Goal: Entertainment & Leisure: Consume media (video, audio)

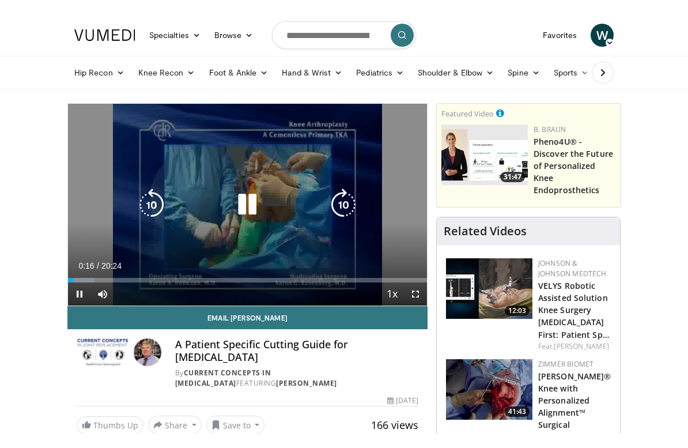
scroll to position [14, 0]
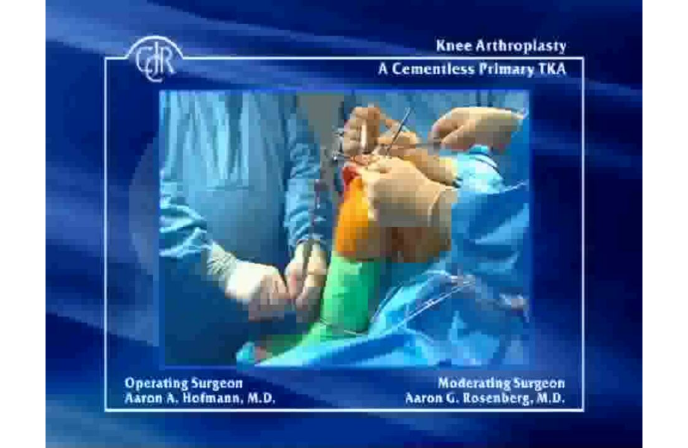
click at [350, 218] on div "10 seconds Tap to unmute" at bounding box center [344, 224] width 688 height 448
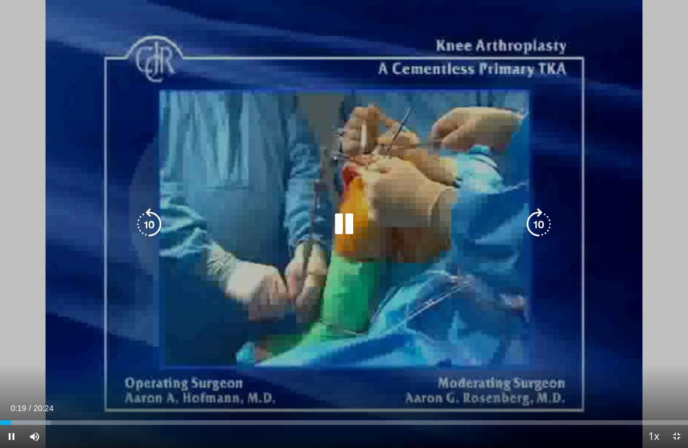
click at [342, 221] on icon "Video Player" at bounding box center [344, 224] width 32 height 32
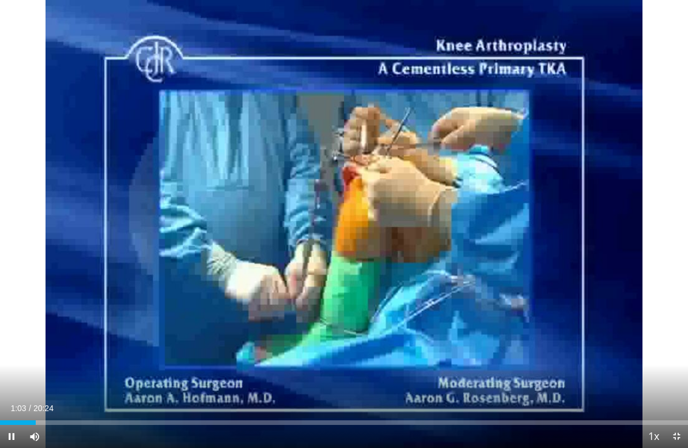
click at [606, 236] on div "10 seconds Tap to unmute" at bounding box center [344, 224] width 688 height 448
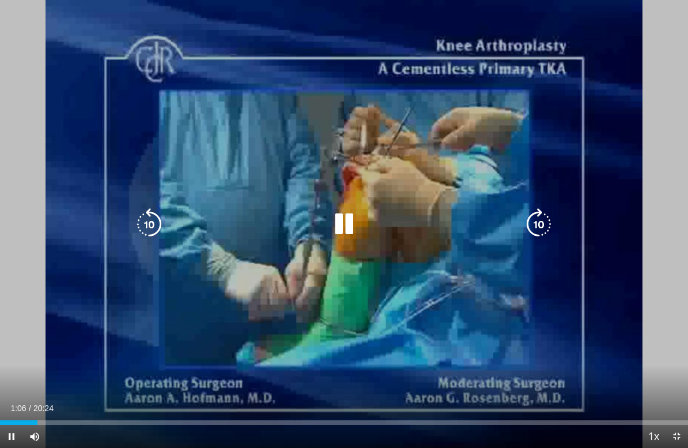
click at [597, 242] on div "10 seconds Tap to unmute" at bounding box center [344, 224] width 688 height 448
click at [533, 217] on icon "Video Player" at bounding box center [539, 224] width 32 height 32
click at [539, 224] on icon "Video Player" at bounding box center [539, 224] width 32 height 32
click at [542, 229] on icon "Video Player" at bounding box center [539, 224] width 32 height 32
click at [539, 227] on icon "Video Player" at bounding box center [539, 224] width 32 height 32
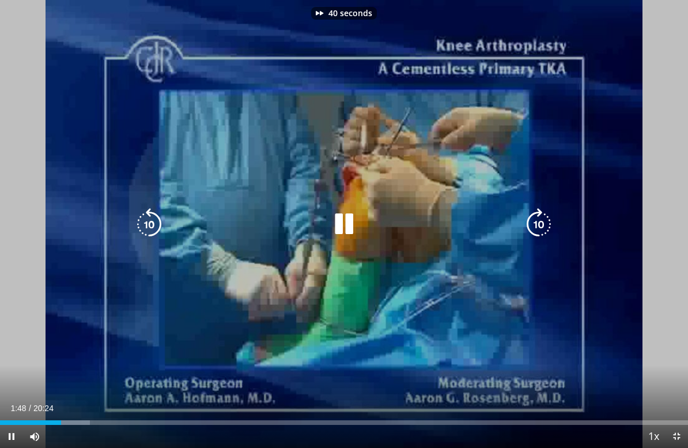
click at [541, 228] on icon "Video Player" at bounding box center [539, 224] width 32 height 32
click at [590, 259] on div "50 seconds Tap to unmute" at bounding box center [344, 224] width 688 height 448
click at [540, 225] on icon "Video Player" at bounding box center [539, 224] width 32 height 32
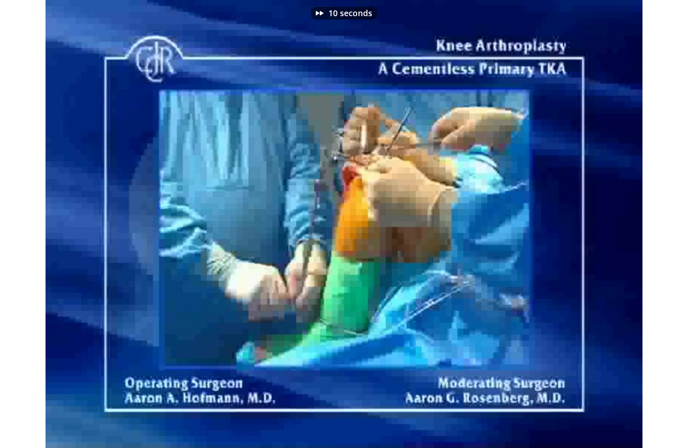
click at [605, 213] on div "10 seconds Tap to unmute" at bounding box center [344, 224] width 688 height 448
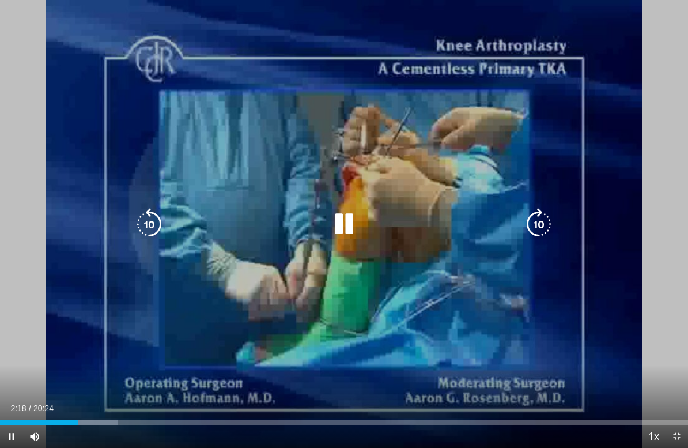
click at [540, 221] on icon "Video Player" at bounding box center [539, 224] width 32 height 32
click at [536, 229] on icon "Video Player" at bounding box center [539, 224] width 32 height 32
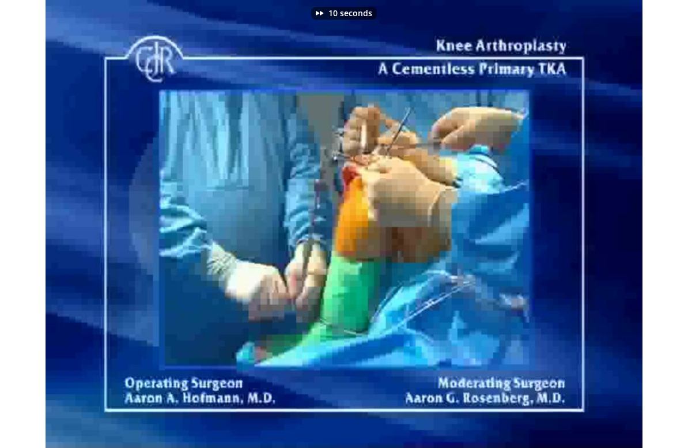
click at [576, 206] on div "10 seconds Tap to unmute" at bounding box center [344, 224] width 688 height 448
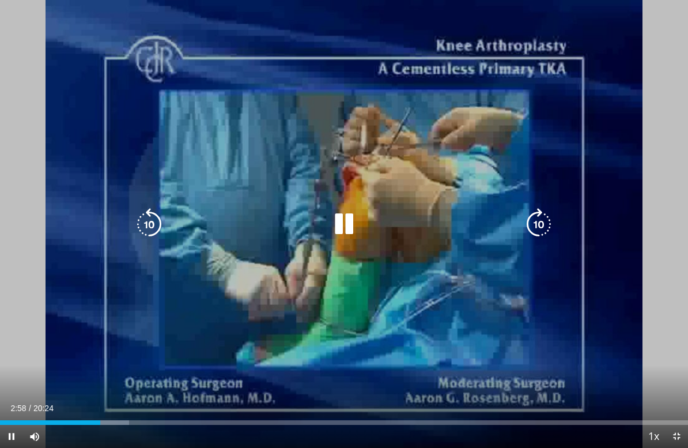
click at [536, 231] on icon "Video Player" at bounding box center [539, 224] width 32 height 32
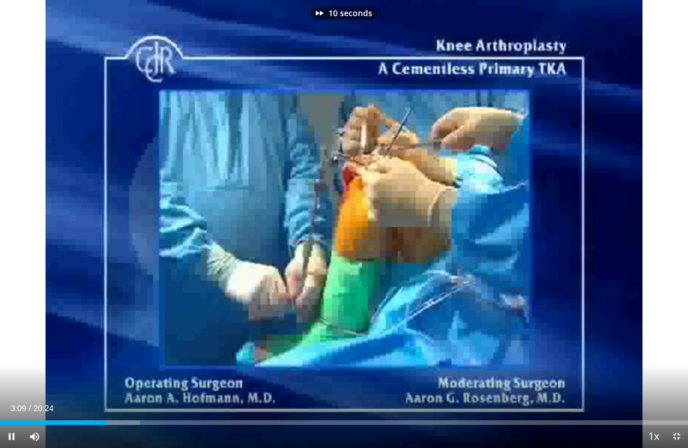
click at [573, 213] on div "10 seconds Tap to unmute" at bounding box center [344, 224] width 688 height 448
click at [542, 229] on icon "Video Player" at bounding box center [539, 224] width 32 height 32
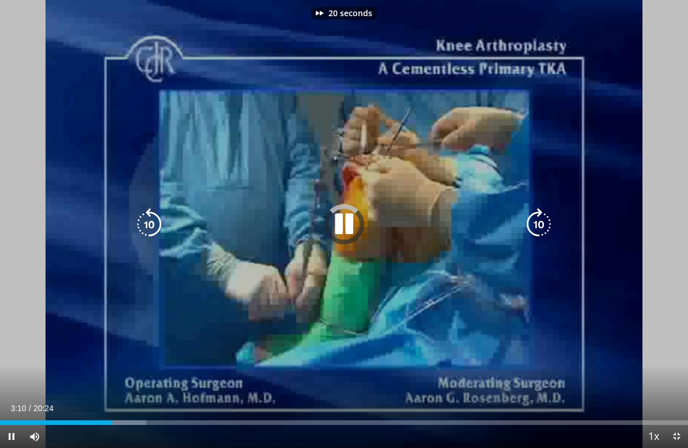
click at [536, 228] on icon "Video Player" at bounding box center [539, 224] width 32 height 32
click at [578, 211] on div "30 seconds Tap to unmute" at bounding box center [344, 224] width 688 height 448
click at [536, 224] on icon "Video Player" at bounding box center [539, 224] width 32 height 32
click at [541, 223] on icon "Video Player" at bounding box center [539, 224] width 32 height 32
click at [542, 223] on icon "Video Player" at bounding box center [539, 224] width 32 height 32
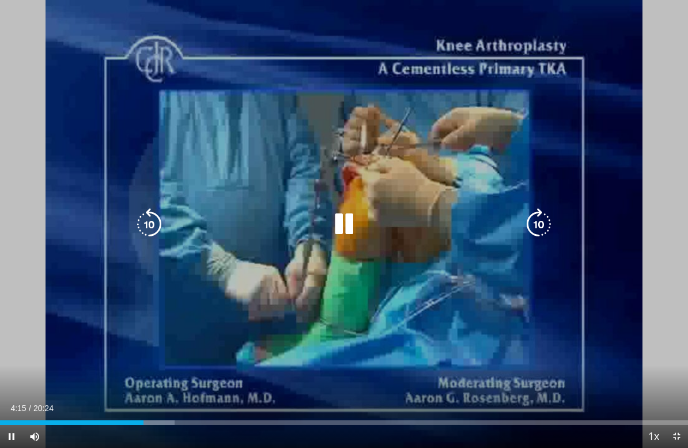
click at [611, 229] on div "20 seconds Tap to unmute" at bounding box center [344, 224] width 688 height 448
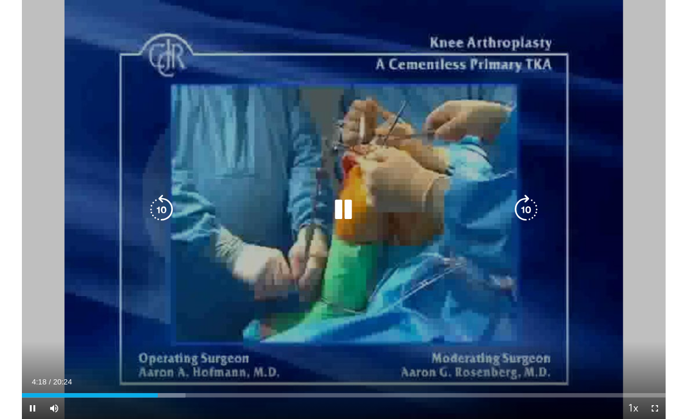
scroll to position [0, 0]
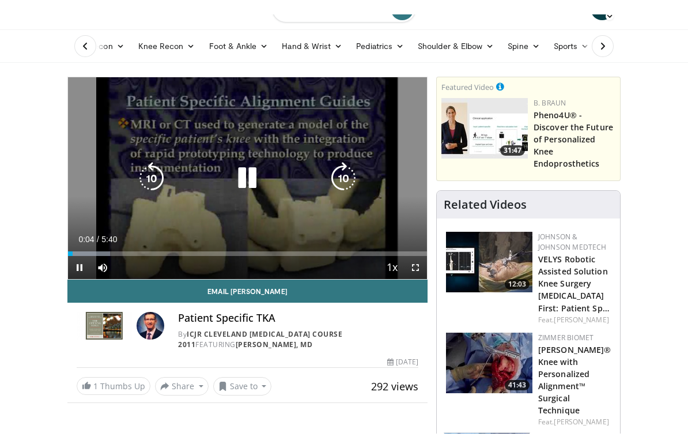
scroll to position [14, 0]
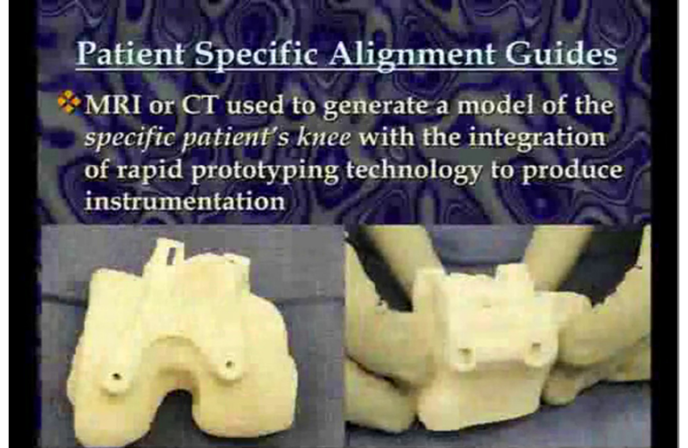
click at [537, 340] on div "10 seconds Tap to unmute" at bounding box center [344, 224] width 688 height 448
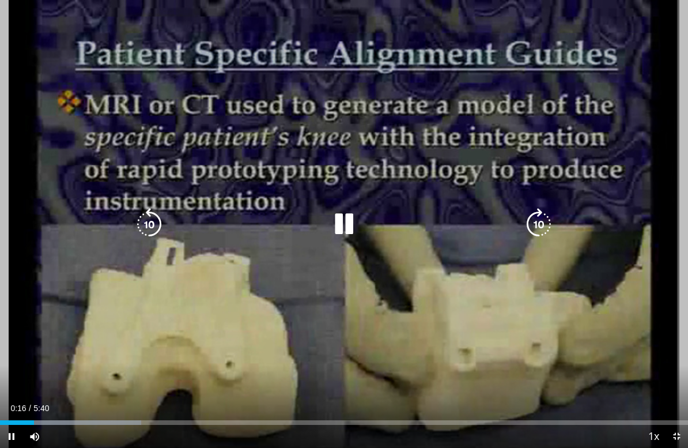
click at [531, 218] on icon "Video Player" at bounding box center [539, 224] width 32 height 32
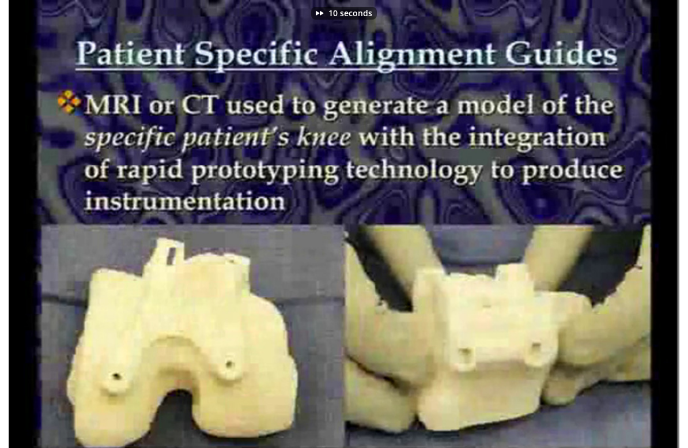
click at [278, 314] on div "10 seconds Tap to unmute" at bounding box center [344, 224] width 688 height 448
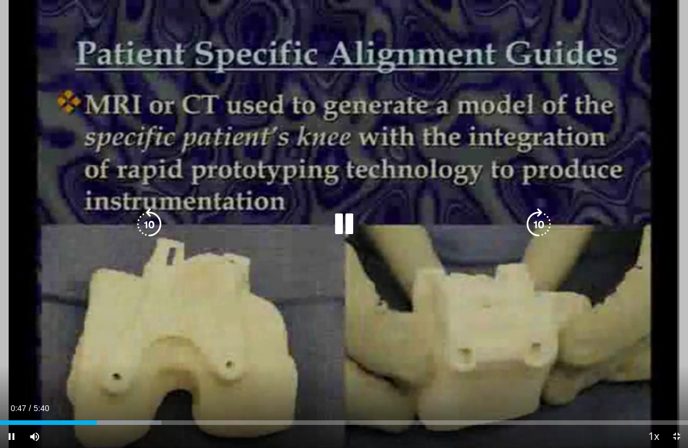
click at [533, 225] on icon "Video Player" at bounding box center [539, 224] width 32 height 32
click at [333, 329] on div "10 seconds Tap to unmute" at bounding box center [344, 224] width 688 height 448
click at [152, 219] on icon "Video Player" at bounding box center [149, 224] width 32 height 32
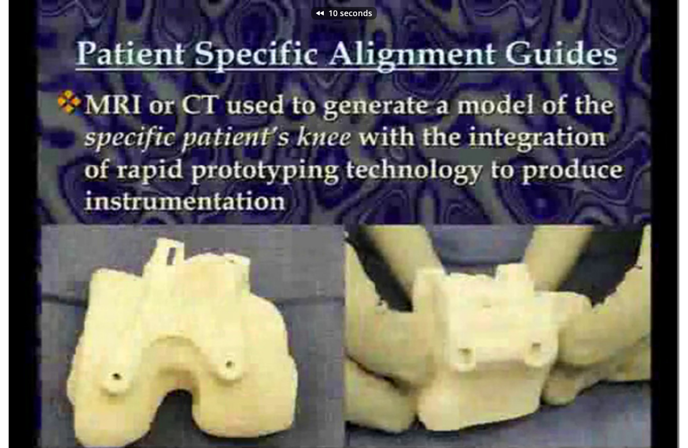
click at [78, 292] on div "10 seconds Tap to unmute" at bounding box center [344, 224] width 688 height 448
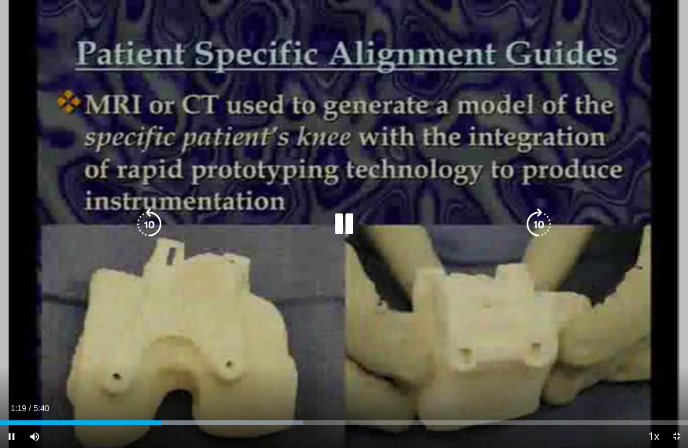
click at [532, 228] on icon "Video Player" at bounding box center [539, 224] width 32 height 32
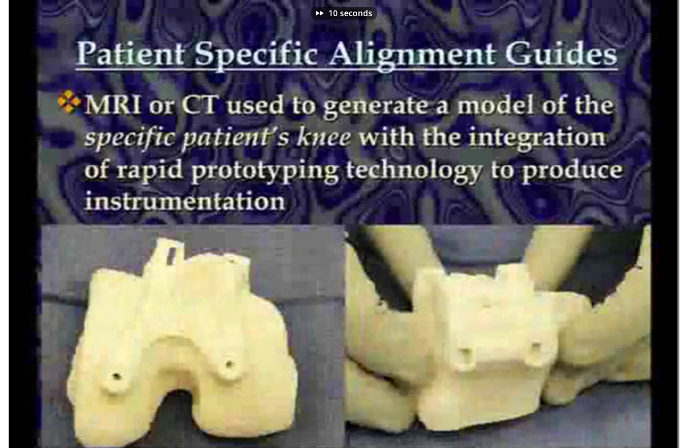
click at [403, 310] on div "10 seconds Tap to unmute" at bounding box center [344, 224] width 688 height 448
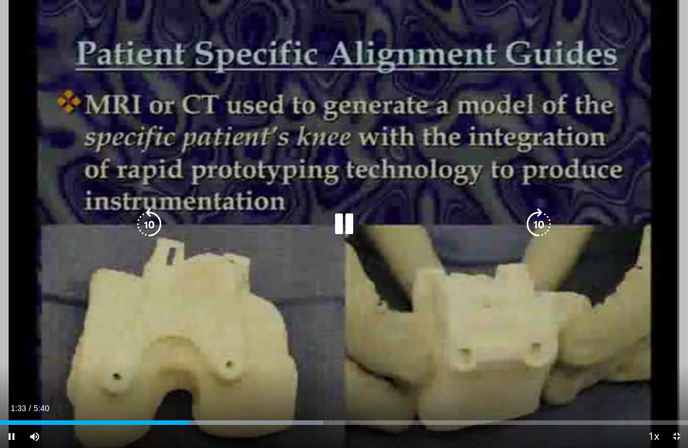
click at [531, 213] on icon "Video Player" at bounding box center [539, 224] width 32 height 32
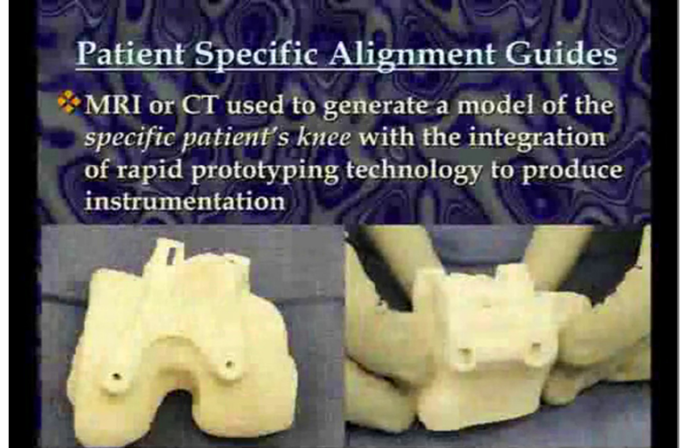
click at [412, 375] on div "10 seconds Tap to unmute" at bounding box center [344, 224] width 688 height 448
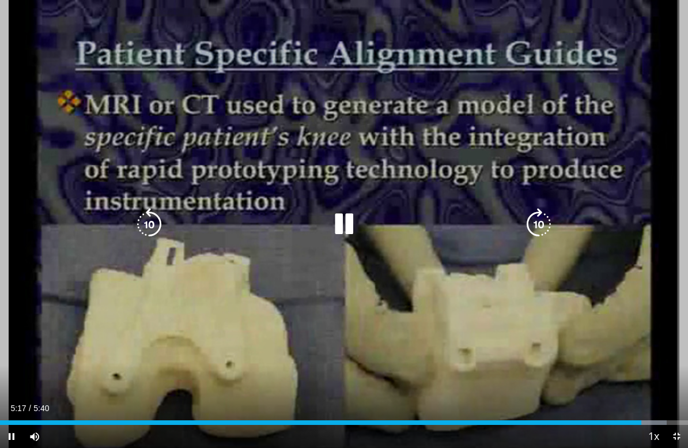
click at [537, 224] on icon "Video Player" at bounding box center [539, 224] width 32 height 32
click at [541, 224] on icon "Video Player" at bounding box center [539, 224] width 32 height 32
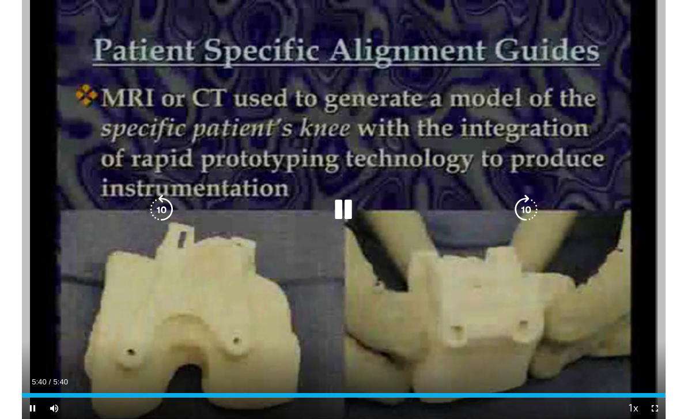
scroll to position [27, 0]
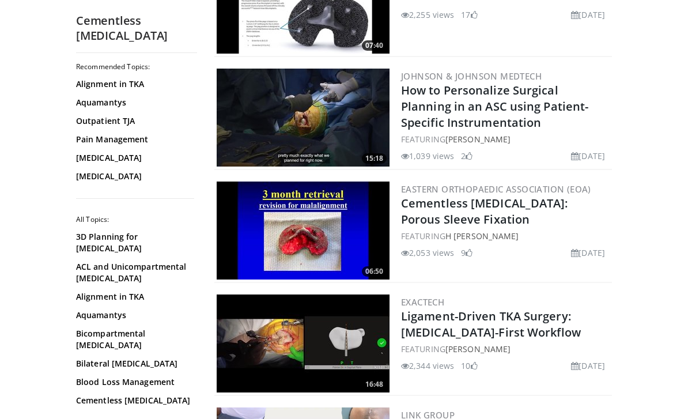
scroll to position [2561, 0]
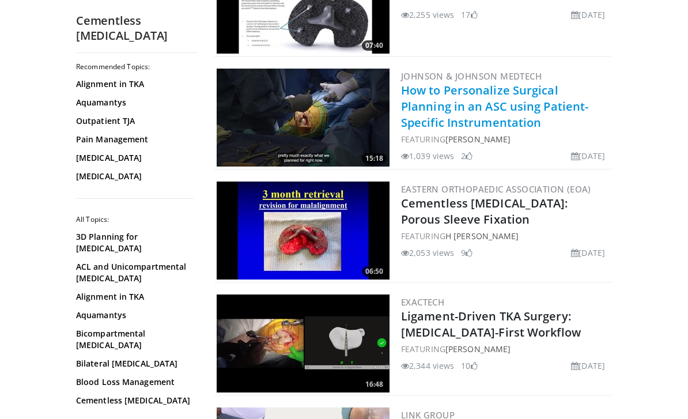
click at [506, 101] on link "How to Personalize Surgical Planning in an ASC using Patient-Specific Instrumen…" at bounding box center [494, 106] width 187 height 48
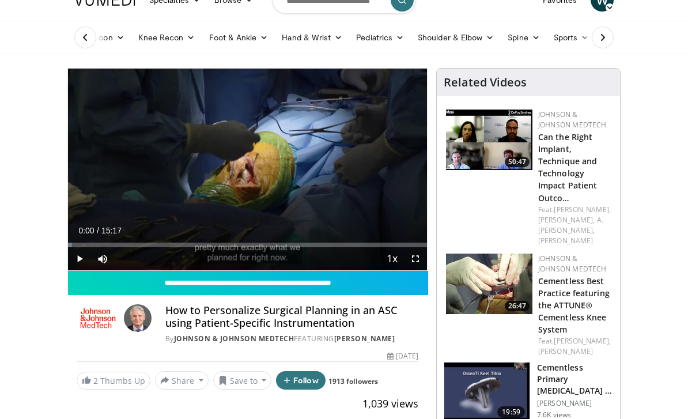
scroll to position [17, 0]
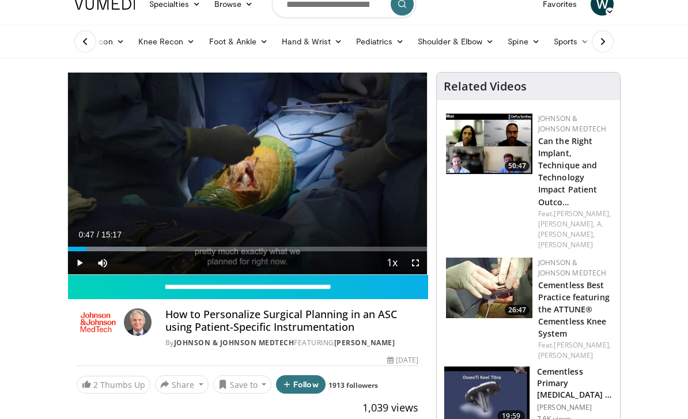
click at [86, 243] on div "Loaded : 21.60%" at bounding box center [247, 245] width 359 height 11
click at [78, 247] on div "Progress Bar" at bounding box center [110, 249] width 71 height 5
click at [119, 253] on div "Mute" at bounding box center [107, 262] width 32 height 23
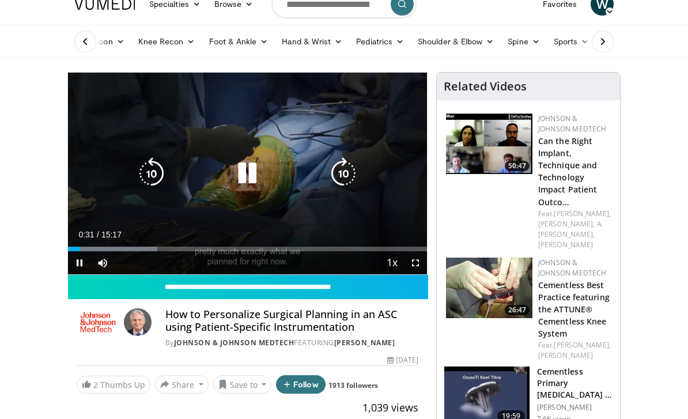
click at [115, 252] on div "Mute" at bounding box center [107, 262] width 32 height 23
click at [130, 248] on div "Progress Bar" at bounding box center [116, 249] width 82 height 5
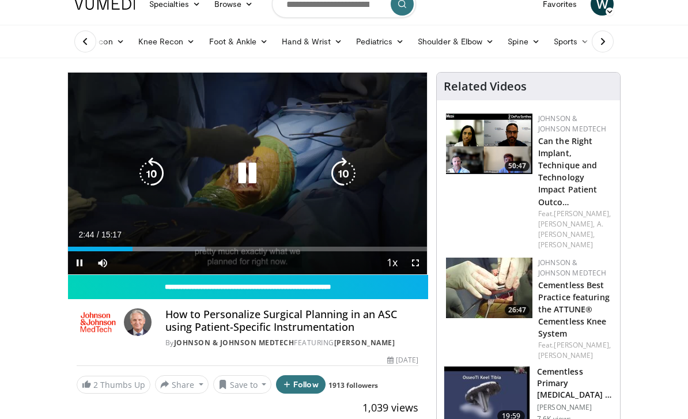
click at [110, 248] on div "Progress Bar" at bounding box center [100, 249] width 65 height 5
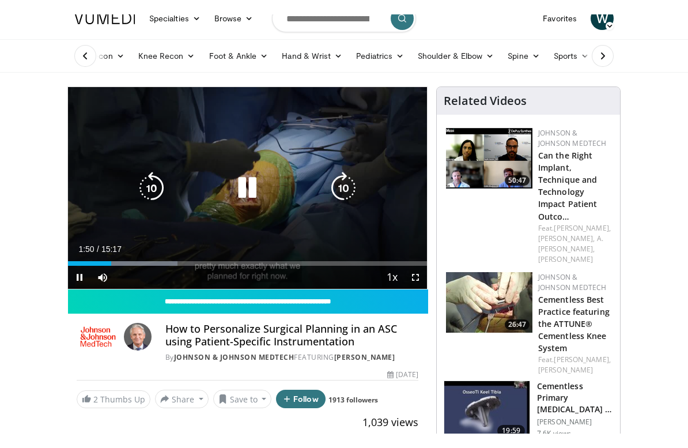
scroll to position [14, 0]
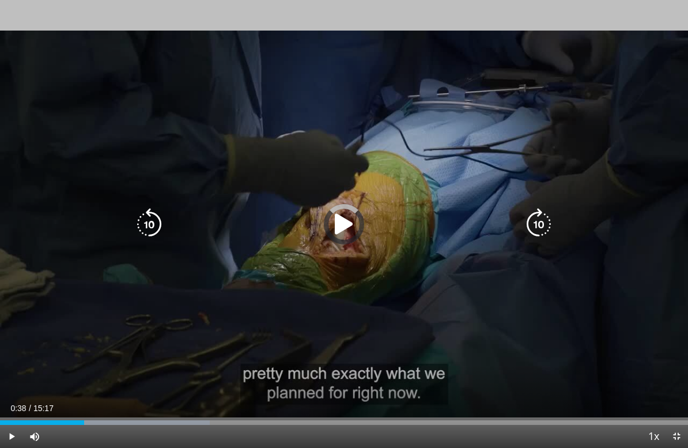
click at [29, 417] on div "Loaded : 30.51%" at bounding box center [344, 419] width 688 height 11
click at [22, 418] on div "Progress Bar" at bounding box center [16, 422] width 32 height 5
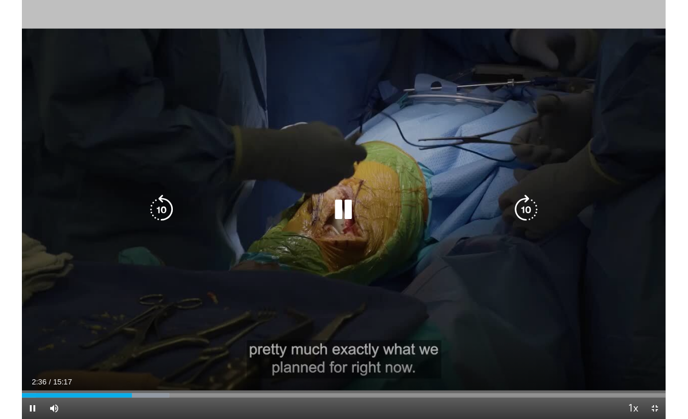
scroll to position [17, 0]
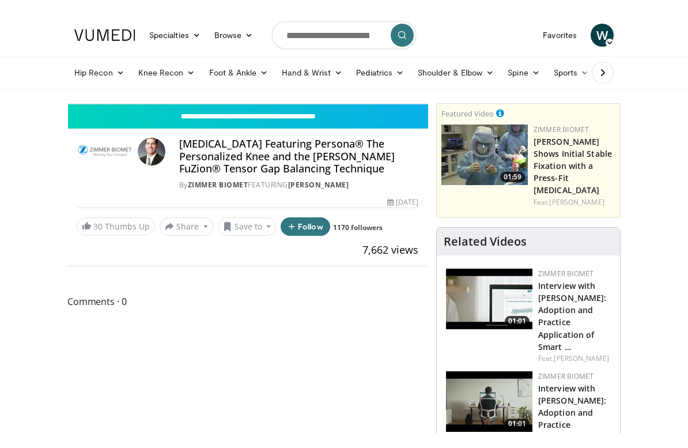
scroll to position [14, 0]
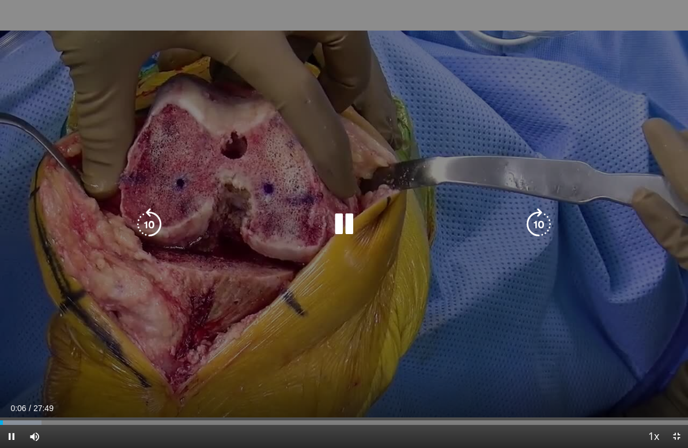
click at [540, 224] on icon "Video Player" at bounding box center [539, 224] width 32 height 32
click at [531, 232] on icon "Video Player" at bounding box center [539, 224] width 32 height 32
click at [541, 232] on icon "Video Player" at bounding box center [539, 224] width 32 height 32
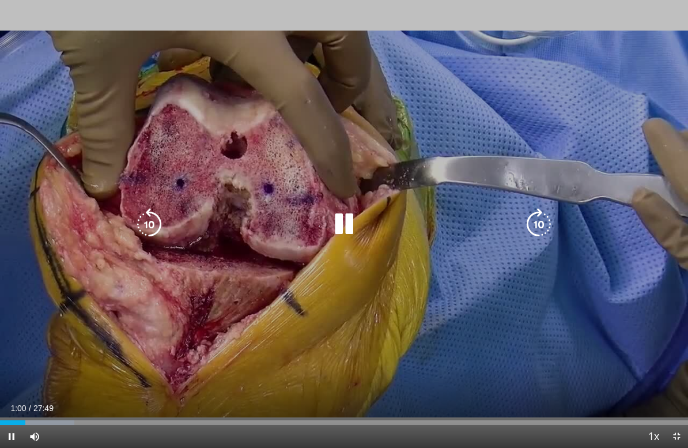
click at [534, 229] on icon "Video Player" at bounding box center [539, 224] width 32 height 32
click at [541, 227] on icon "Video Player" at bounding box center [539, 224] width 32 height 32
click at [538, 223] on icon "Video Player" at bounding box center [539, 224] width 32 height 32
click at [537, 227] on icon "Video Player" at bounding box center [539, 224] width 32 height 32
click at [540, 227] on icon "Video Player" at bounding box center [539, 224] width 32 height 32
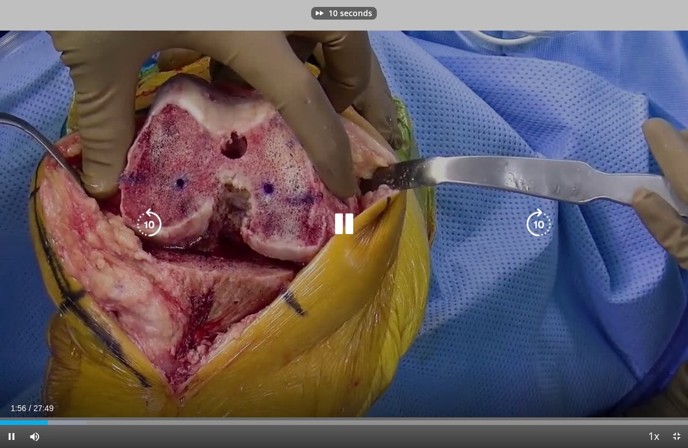
click at [542, 225] on icon "Video Player" at bounding box center [539, 224] width 32 height 32
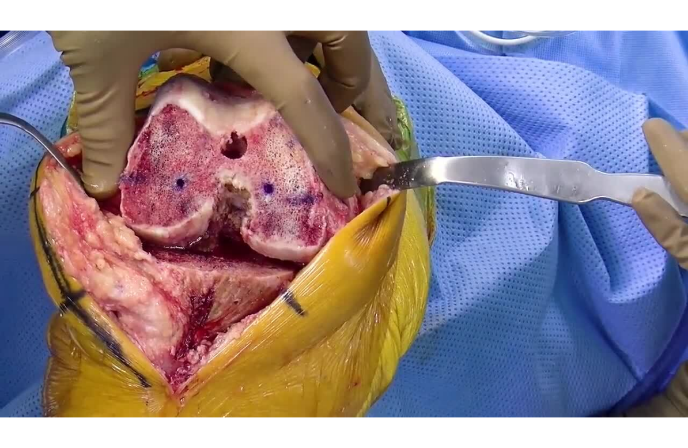
click at [596, 178] on div "20 seconds Tap to unmute" at bounding box center [344, 224] width 688 height 448
click at [551, 172] on div "20 seconds Tap to unmute" at bounding box center [344, 224] width 688 height 448
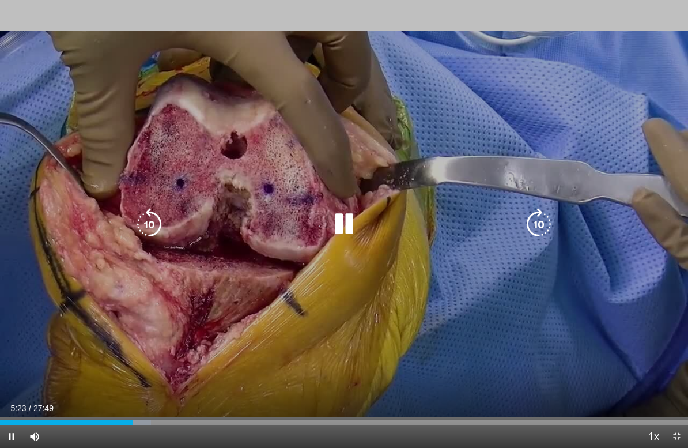
click at [153, 231] on icon "Video Player" at bounding box center [149, 224] width 32 height 32
click at [153, 227] on icon "Video Player" at bounding box center [149, 224] width 32 height 32
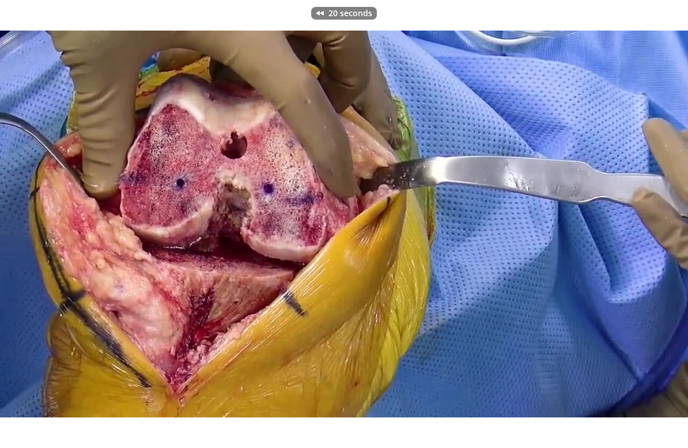
click at [492, 161] on div "20 seconds Tap to unmute" at bounding box center [344, 224] width 688 height 448
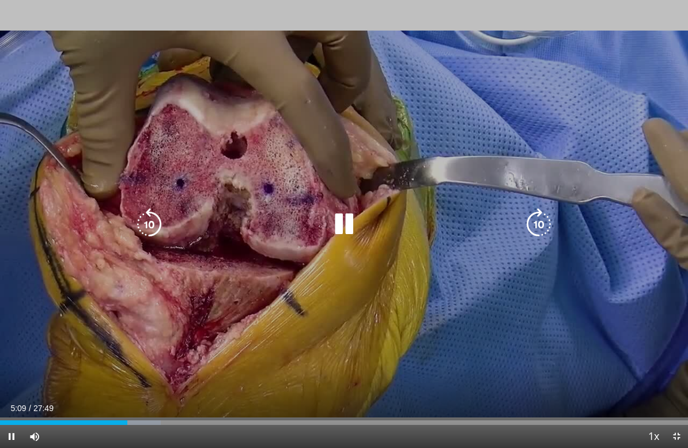
click at [153, 216] on icon "Video Player" at bounding box center [149, 224] width 32 height 32
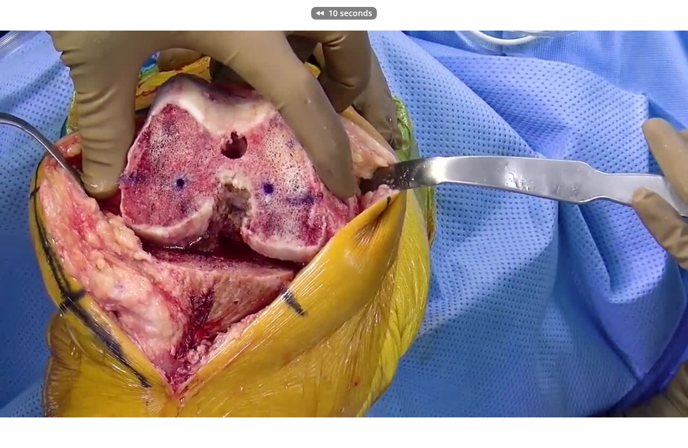
click at [282, 142] on div "10 seconds Tap to unmute" at bounding box center [344, 224] width 688 height 448
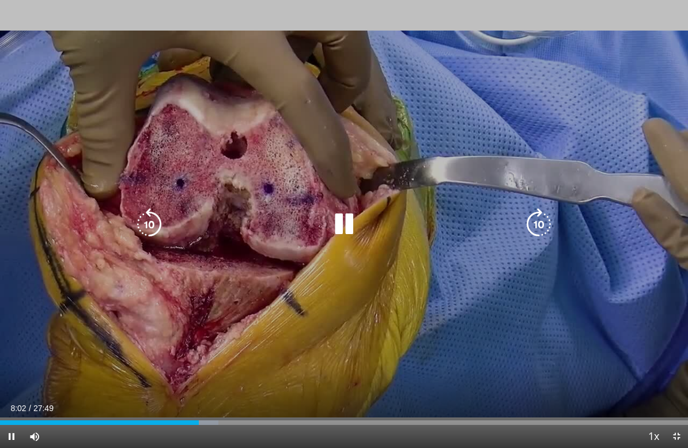
click at [145, 222] on icon "Video Player" at bounding box center [149, 224] width 32 height 32
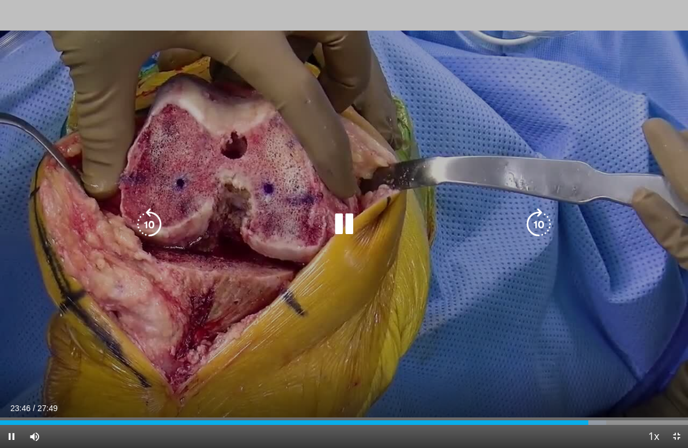
click at [535, 213] on icon "Video Player" at bounding box center [539, 224] width 32 height 32
click at [534, 221] on icon "Video Player" at bounding box center [539, 224] width 32 height 32
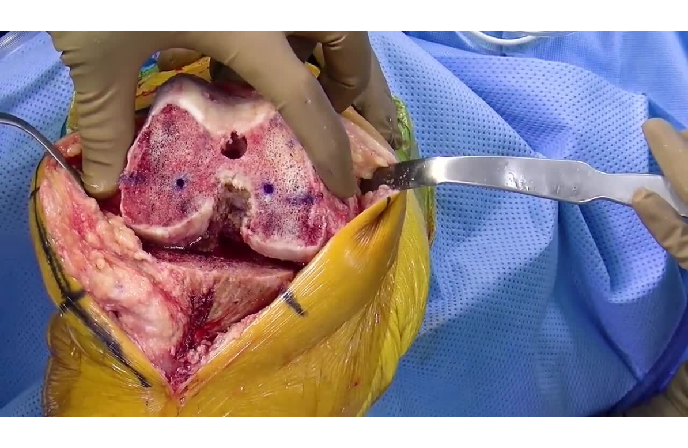
click at [637, 213] on div "20 seconds Tap to unmute" at bounding box center [344, 224] width 688 height 448
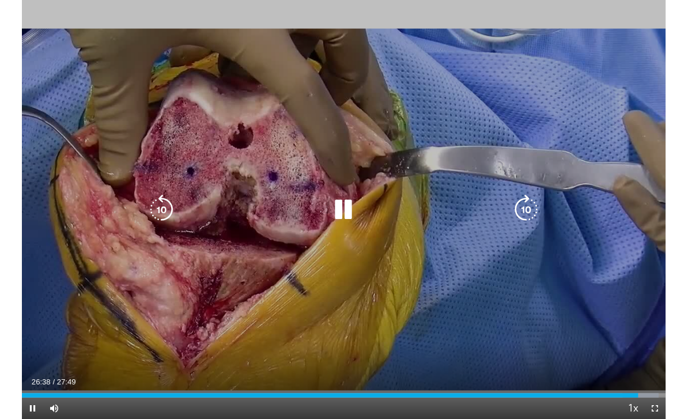
scroll to position [0, 0]
